Goal: Transaction & Acquisition: Purchase product/service

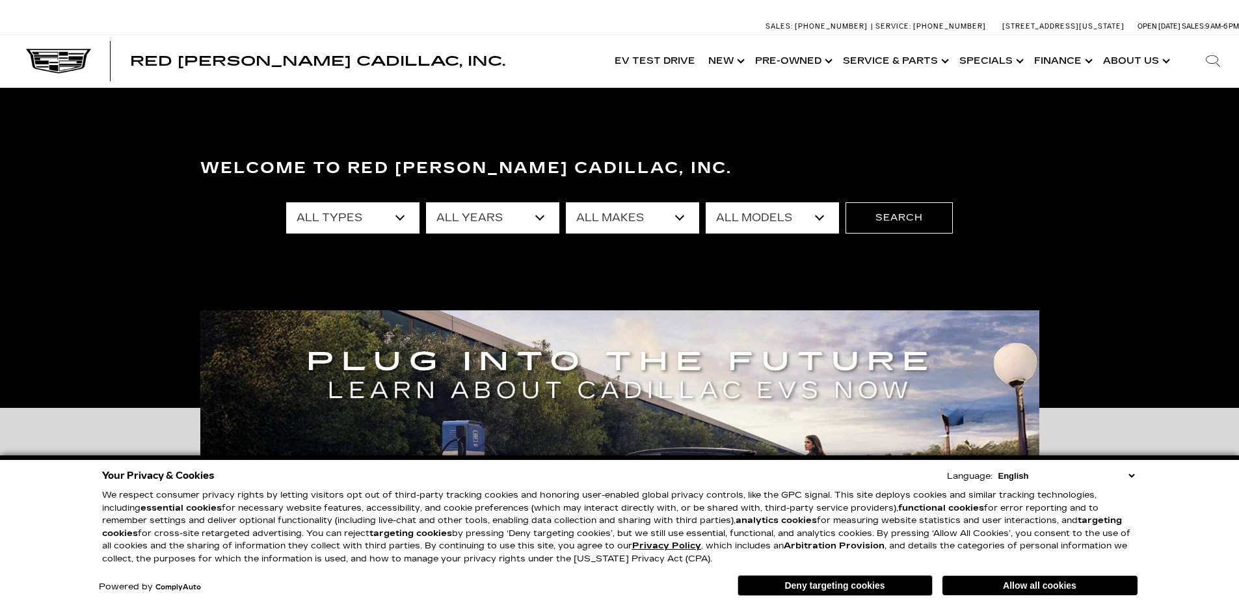
click at [403, 219] on select "All Types New Used Certified Used Demo" at bounding box center [352, 217] width 133 height 31
click at [531, 209] on select "All Years 2026 2025 2024 2023 2022 2021 2020 2019 2018 2017 2013" at bounding box center [492, 217] width 133 height 31
click at [650, 239] on div "All Types New Used Certified Used Demo All Years 2026 2025 2024 2023 2022 2021 …" at bounding box center [619, 218] width 667 height 52
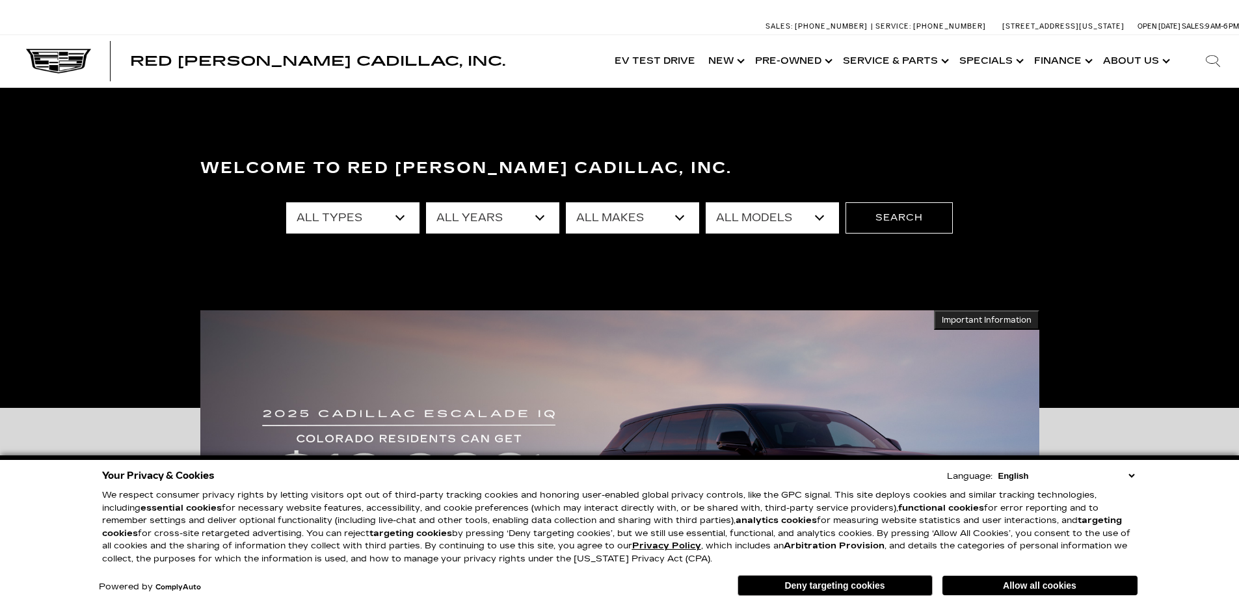
click at [685, 218] on select "All Makes Audi BMW Cadillac Chevrolet Ford GMC Jeep Lexus Subaru Tesla Toyota" at bounding box center [632, 217] width 133 height 31
click at [636, 301] on div "Welcome to Red [PERSON_NAME] Cadillac, Inc. All Types New Used Certified Used D…" at bounding box center [619, 247] width 1239 height 195
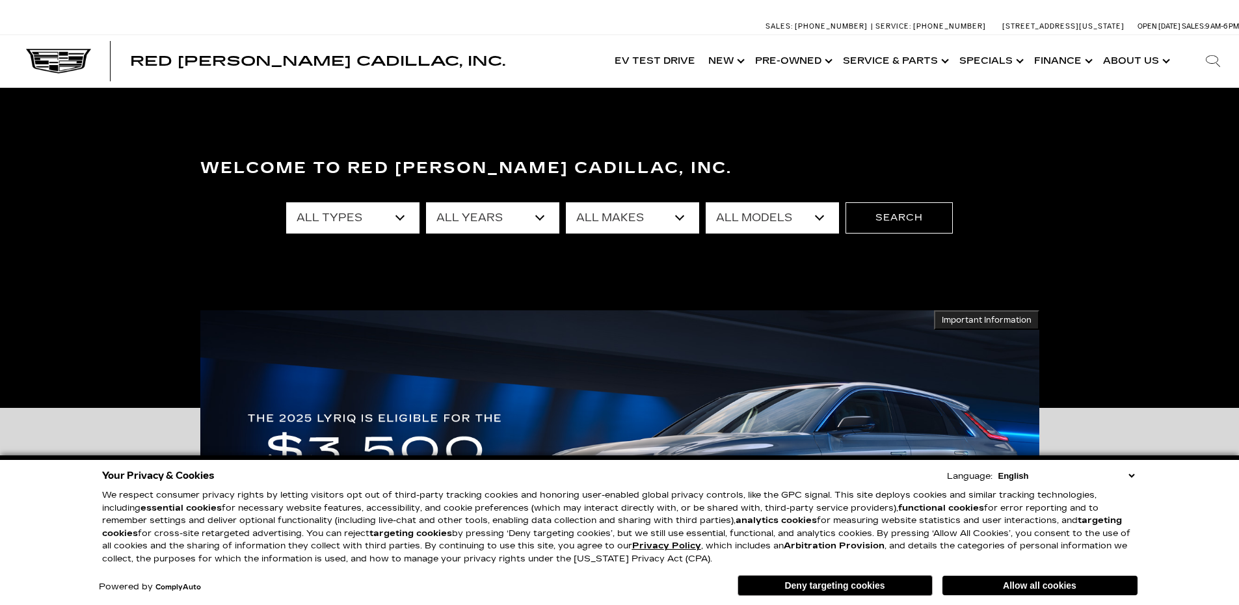
click at [676, 217] on select "All Makes Audi BMW Cadillac Chevrolet Ford GMC Jeep Lexus Subaru Tesla Toyota" at bounding box center [632, 217] width 133 height 31
select select "Cadillac"
click at [566, 202] on select "All Makes Audi BMW Cadillac Chevrolet Ford GMC Jeep Lexus Subaru Tesla Toyota" at bounding box center [632, 217] width 133 height 31
click at [822, 217] on select "All Models CT4 CT5 Escalade Escalade ESV ESCALADE IQ ESCALADE IQL LYRIQ OPTIQ V…" at bounding box center [772, 217] width 133 height 31
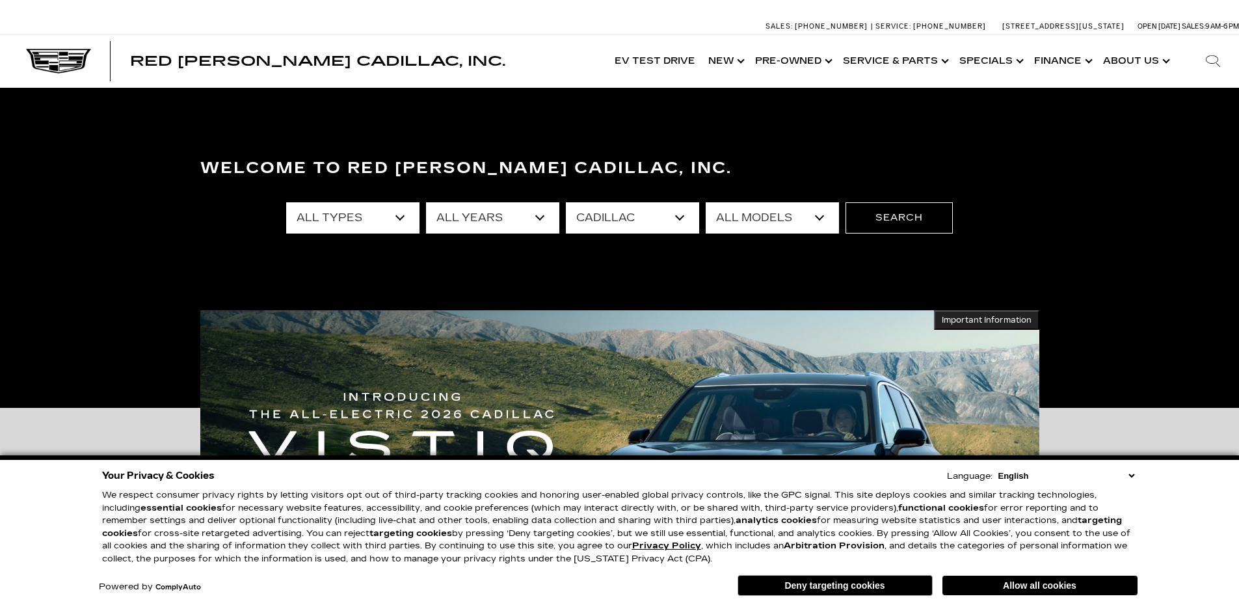
select select "CT5"
click at [706, 202] on select "All Models CT4 CT5 Escalade Escalade ESV ESCALADE IQ ESCALADE IQL LYRIQ OPTIQ V…" at bounding box center [772, 217] width 133 height 31
click at [896, 221] on button "Search" at bounding box center [899, 217] width 107 height 31
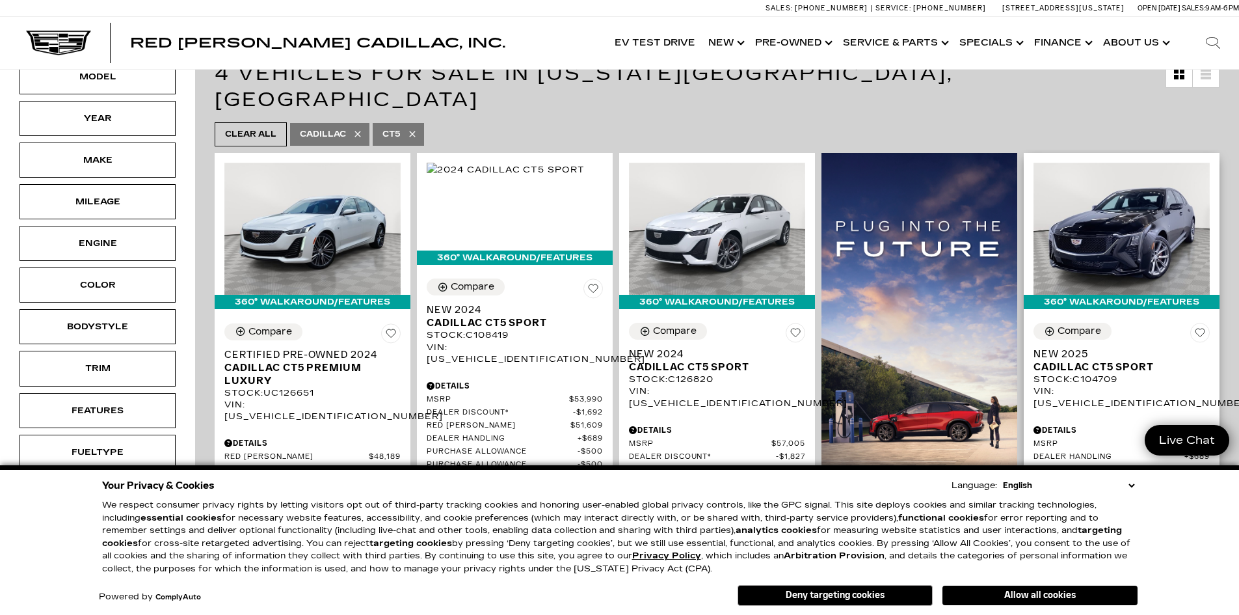
scroll to position [325, 0]
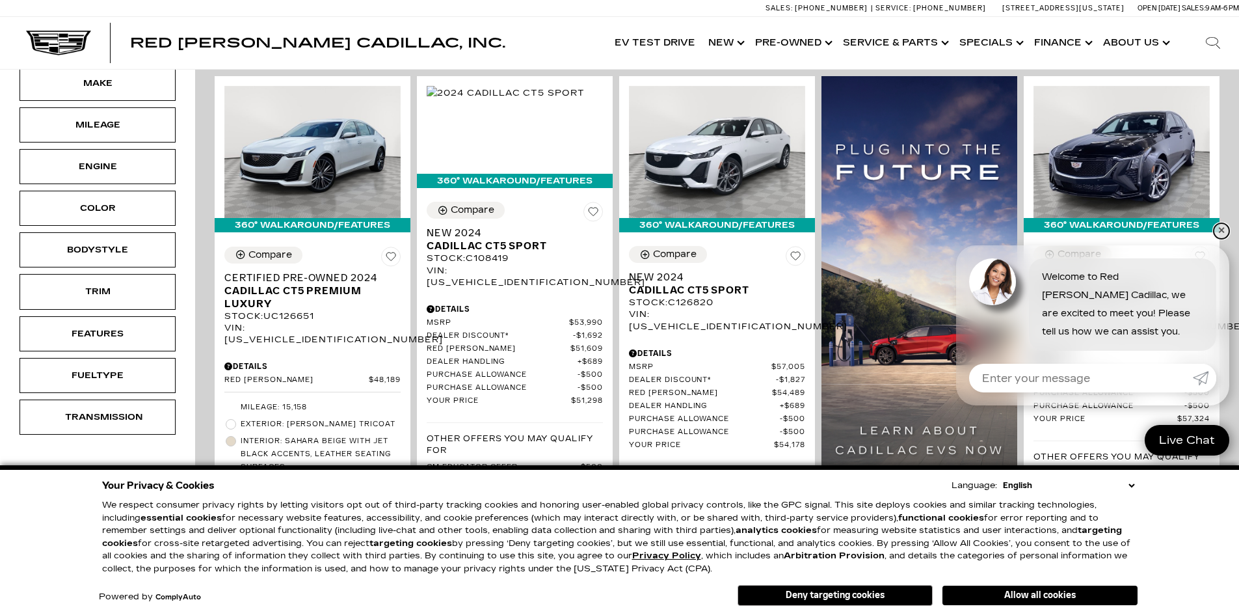
click at [1221, 232] on link "✕" at bounding box center [1222, 231] width 16 height 16
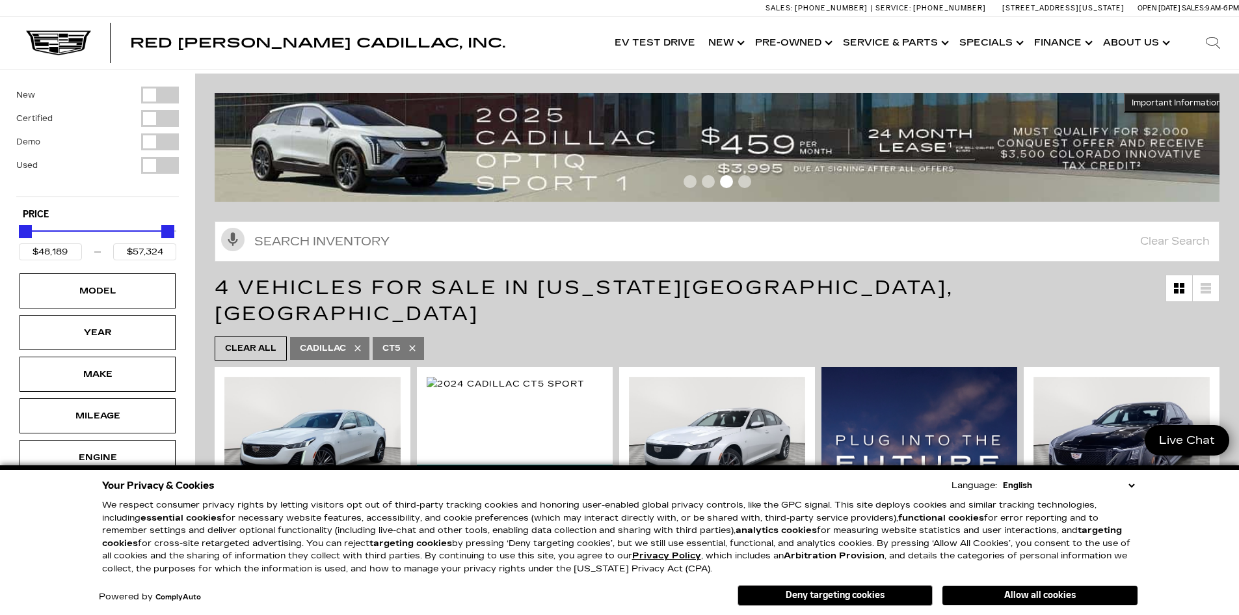
scroll to position [0, 0]
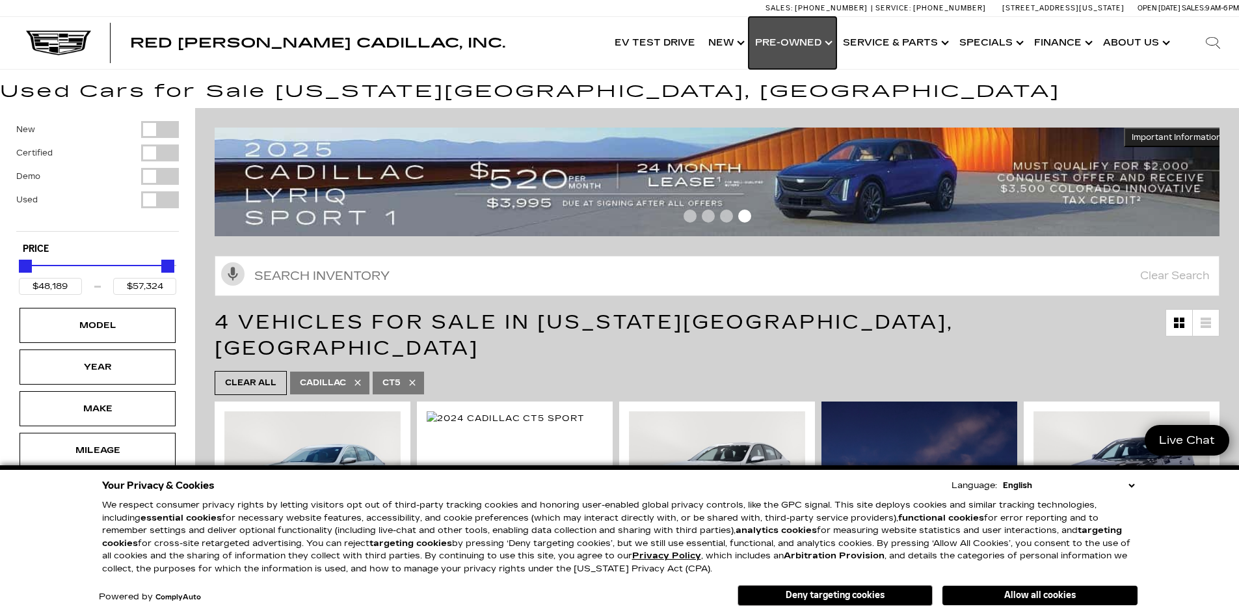
click at [836, 42] on link "Show Pre-Owned" at bounding box center [793, 43] width 88 height 52
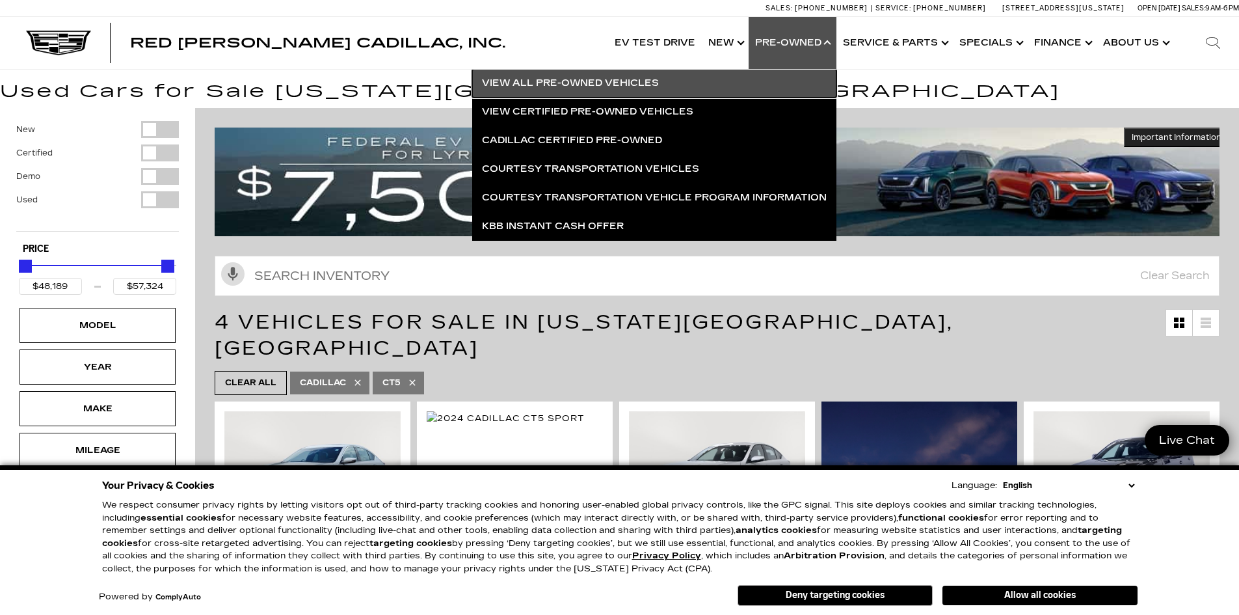
click at [725, 83] on link "View All Pre-Owned Vehicles" at bounding box center [654, 83] width 364 height 29
